Goal: Information Seeking & Learning: Learn about a topic

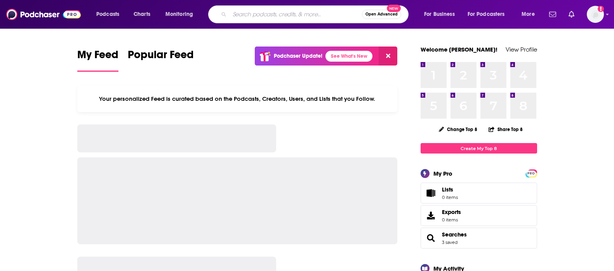
click at [243, 17] on input "Search podcasts, credits, & more..." at bounding box center [295, 14] width 132 height 12
type input "Miracle Mentality with [PERSON_NAME]"
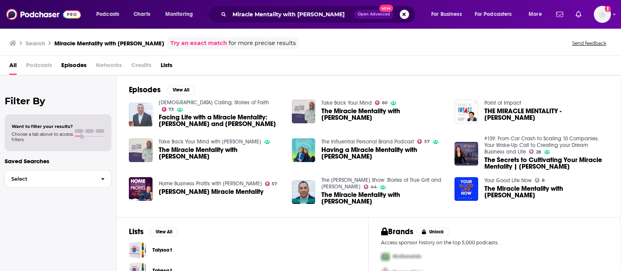
click at [135, 106] on img "Facing Life with a Miracle Mentality: Tim Storey and Gordon Mote" at bounding box center [141, 115] width 24 height 24
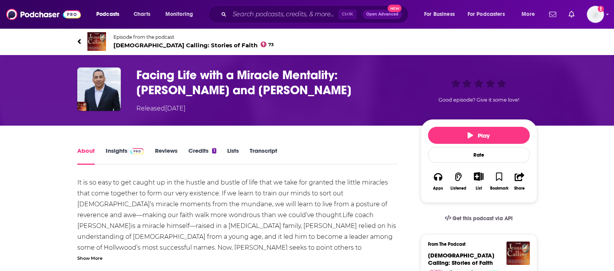
click at [106, 153] on link "Insights" at bounding box center [125, 156] width 38 height 18
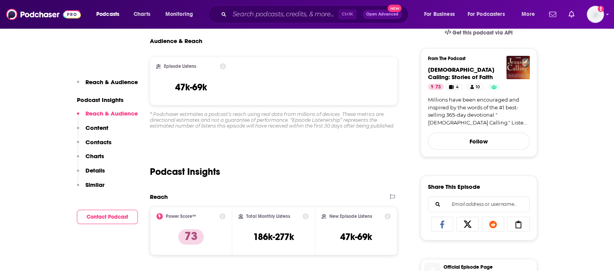
scroll to position [243, 0]
